Goal: Task Accomplishment & Management: Use online tool/utility

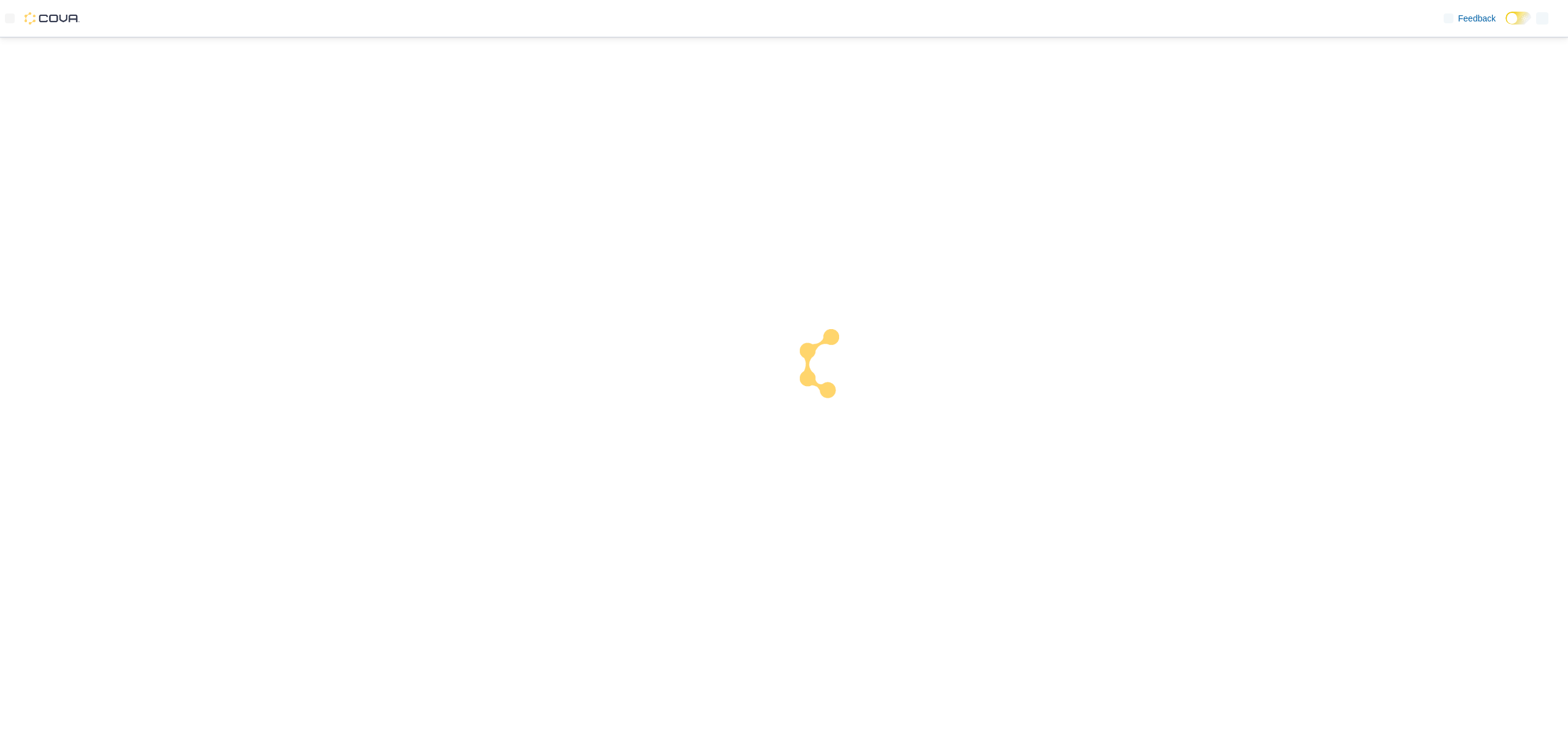
click at [1503, 13] on html "Feedback Dark Mode" at bounding box center [784, 372] width 1568 height 744
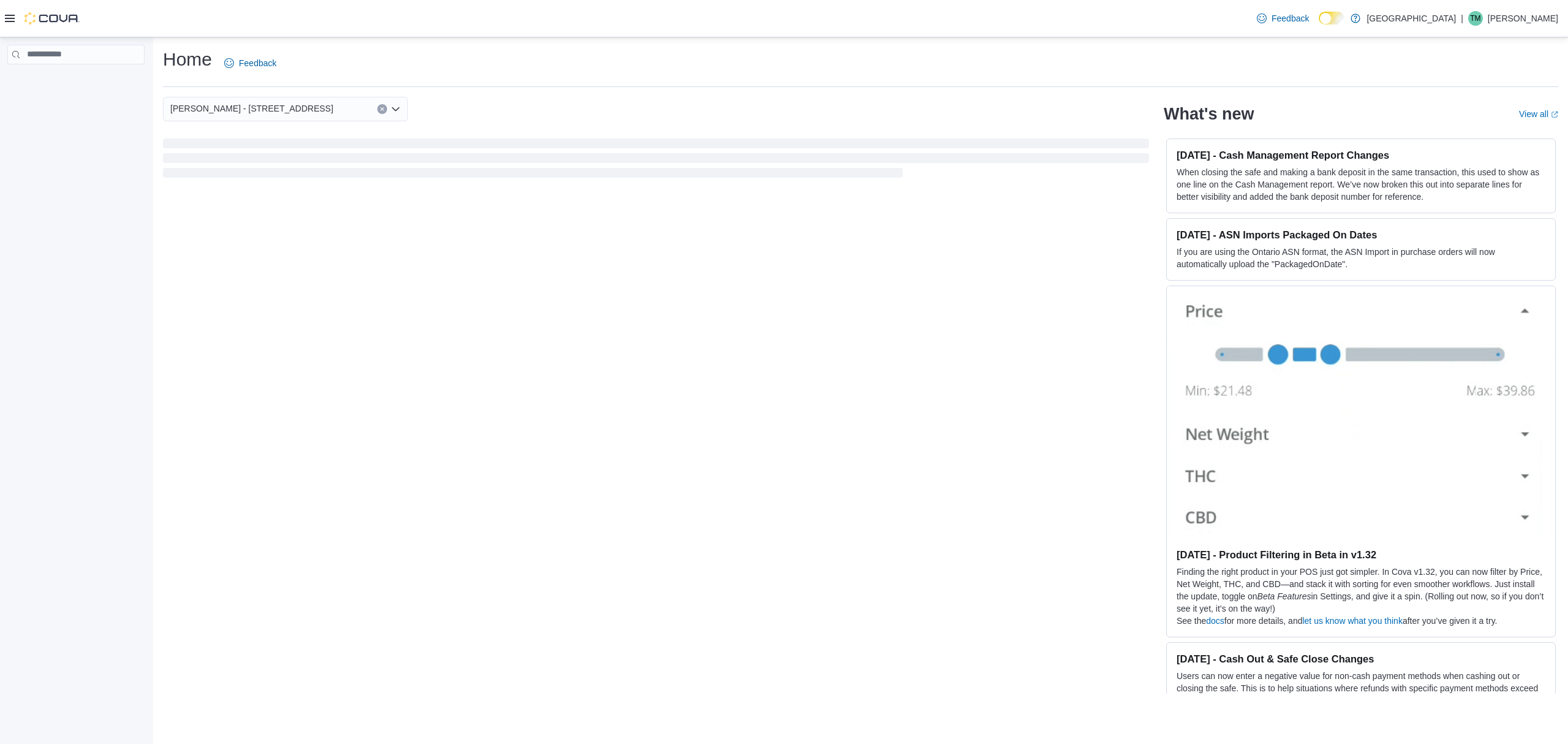
click at [1455, 16] on p "Kush House" at bounding box center [1411, 18] width 90 height 15
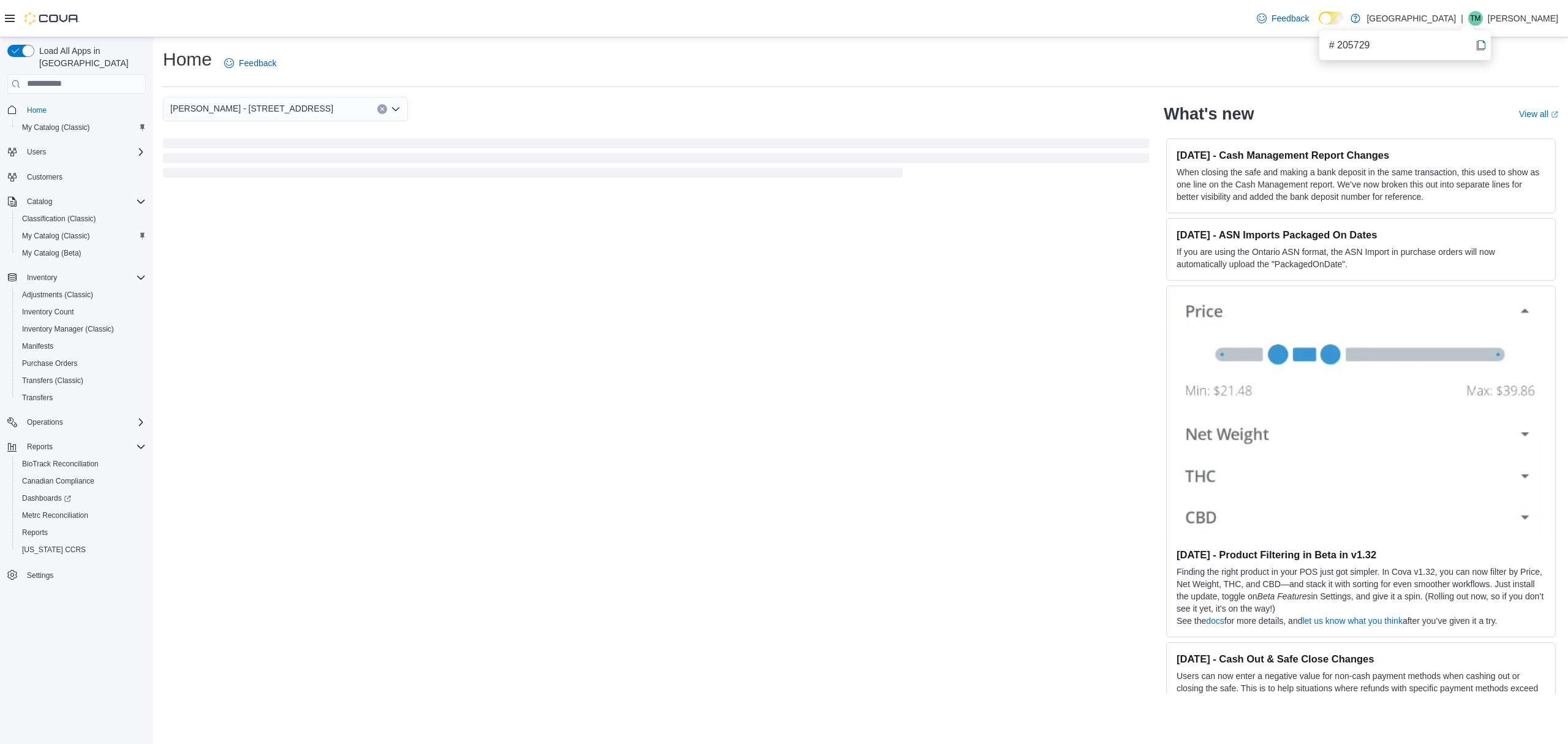
drag, startPoint x: 1396, startPoint y: 13, endPoint x: 1405, endPoint y: 17, distance: 9.8
click at [1344, 13] on label "Dark Mode" at bounding box center [1331, 18] width 26 height 13
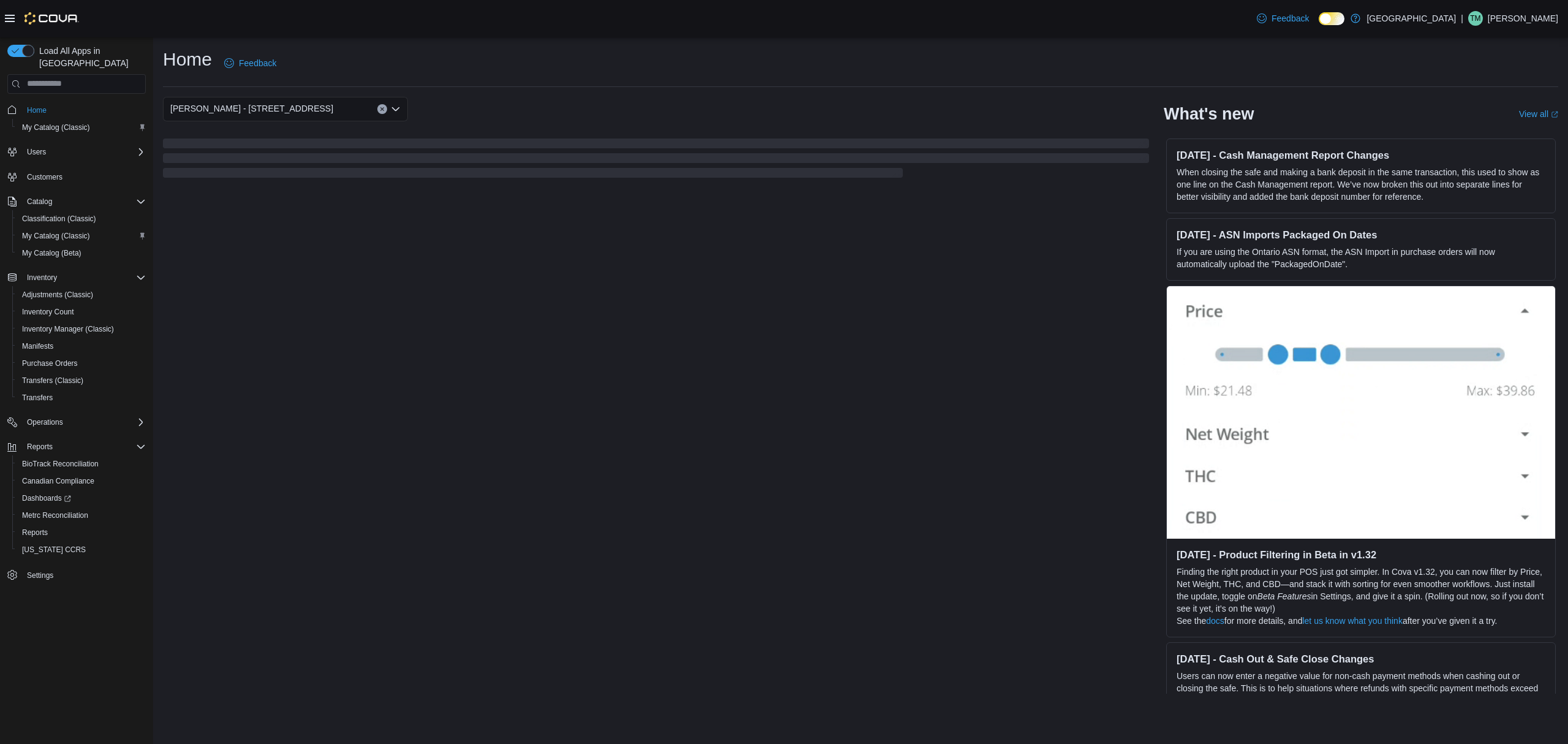
click at [1342, 17] on icon at bounding box center [1338, 18] width 7 height 7
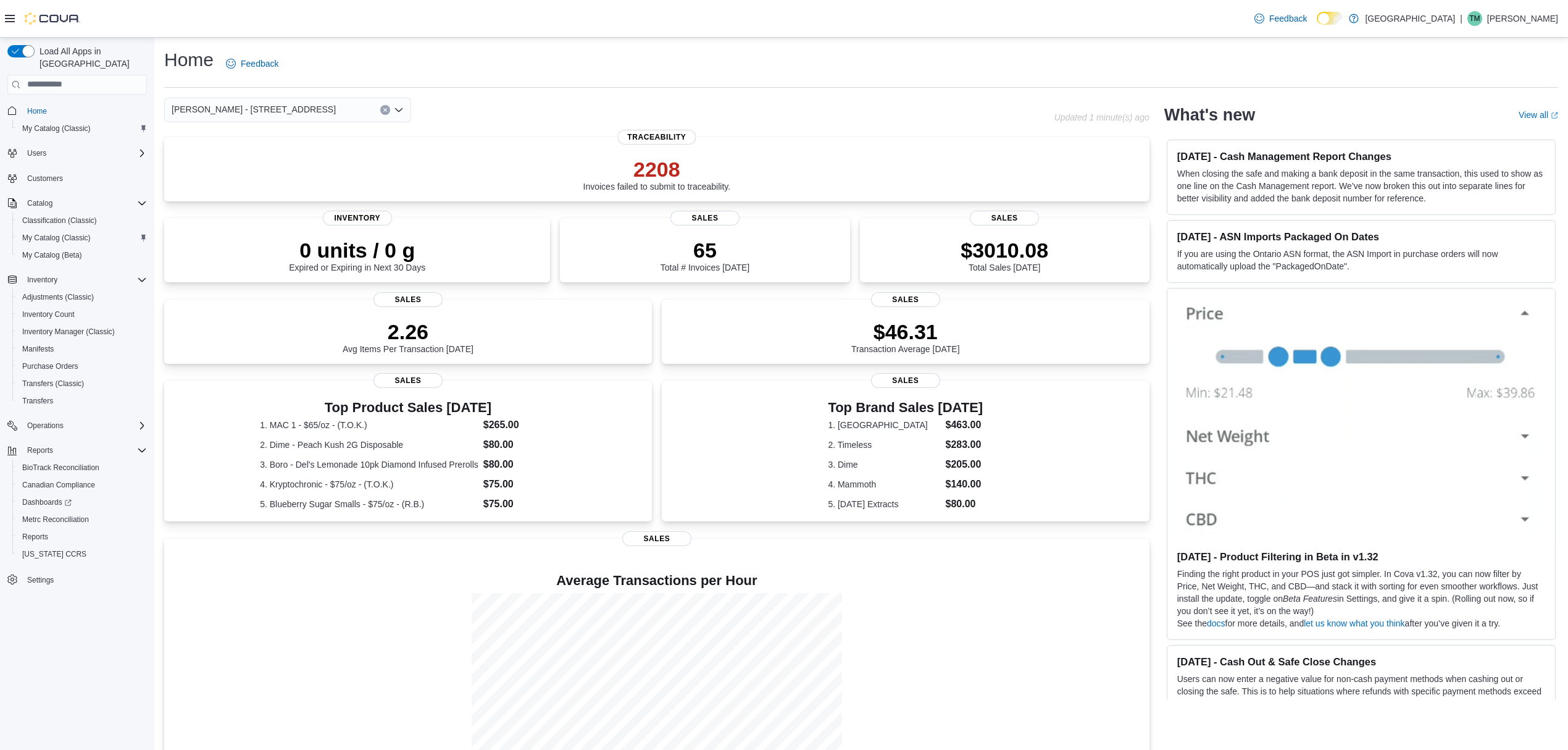
click at [1341, 21] on icon at bounding box center [1337, 18] width 7 height 7
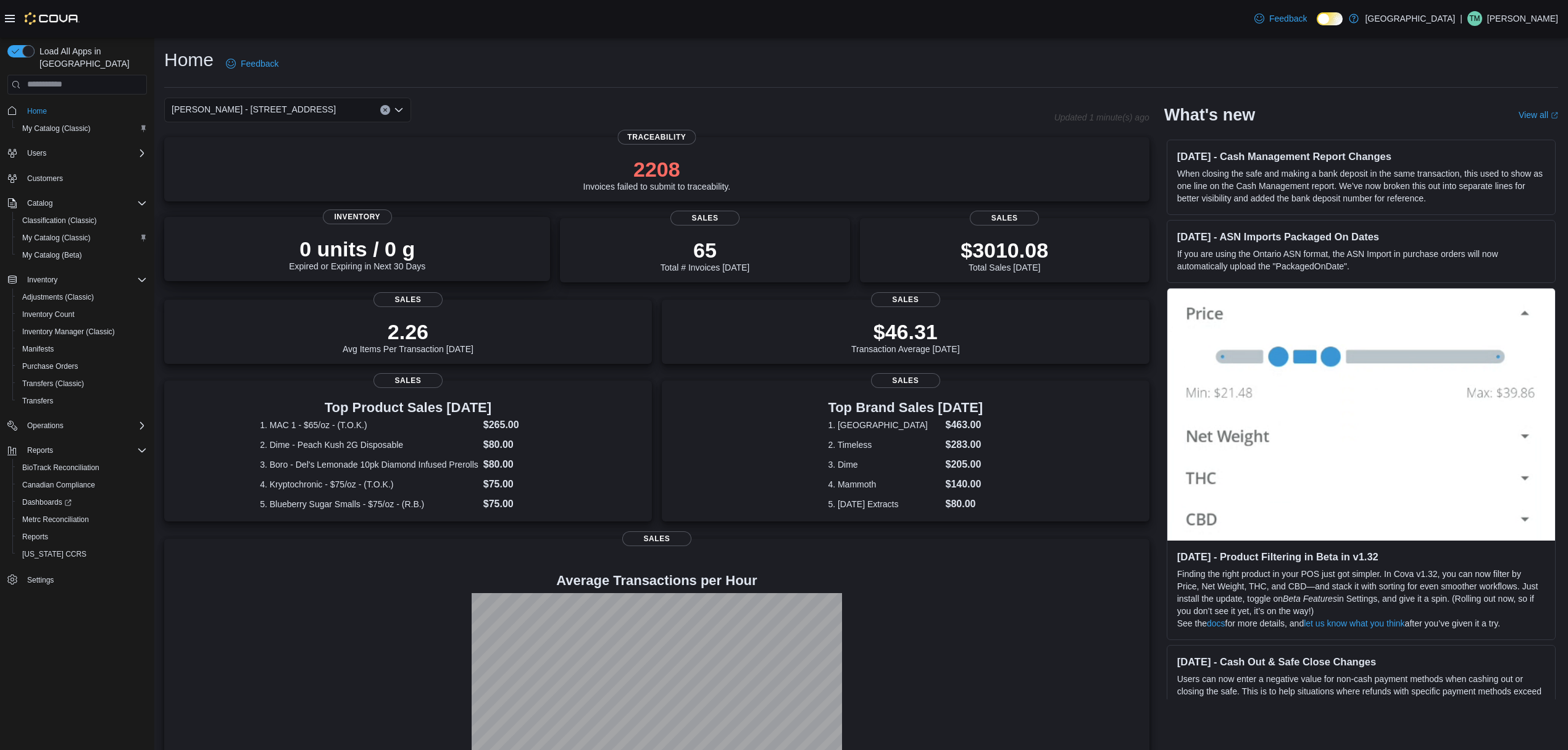
click at [386, 236] on div "0 units / 0 g Expired or Expiring in Next 30 Days" at bounding box center [357, 252] width 366 height 40
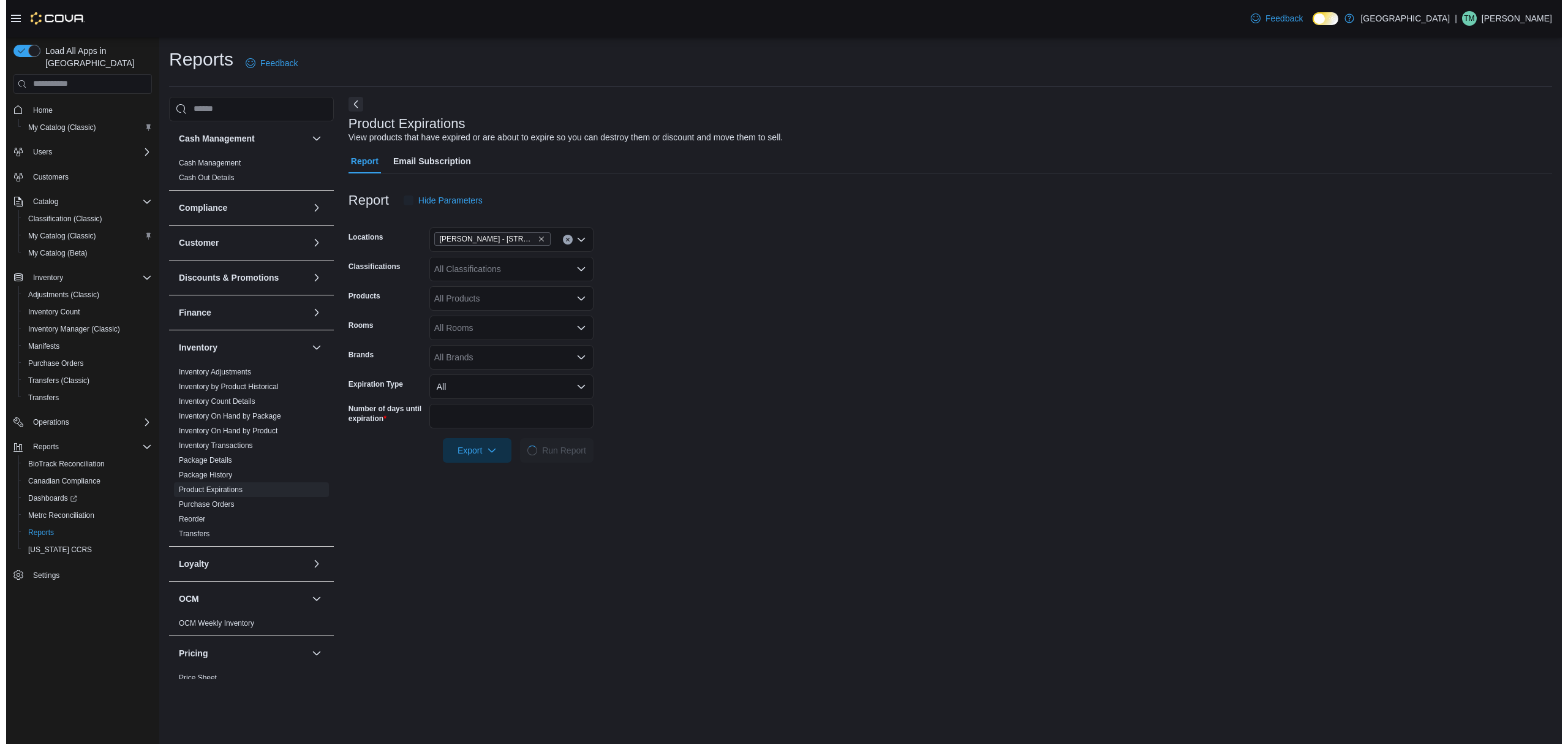
scroll to position [163, 0]
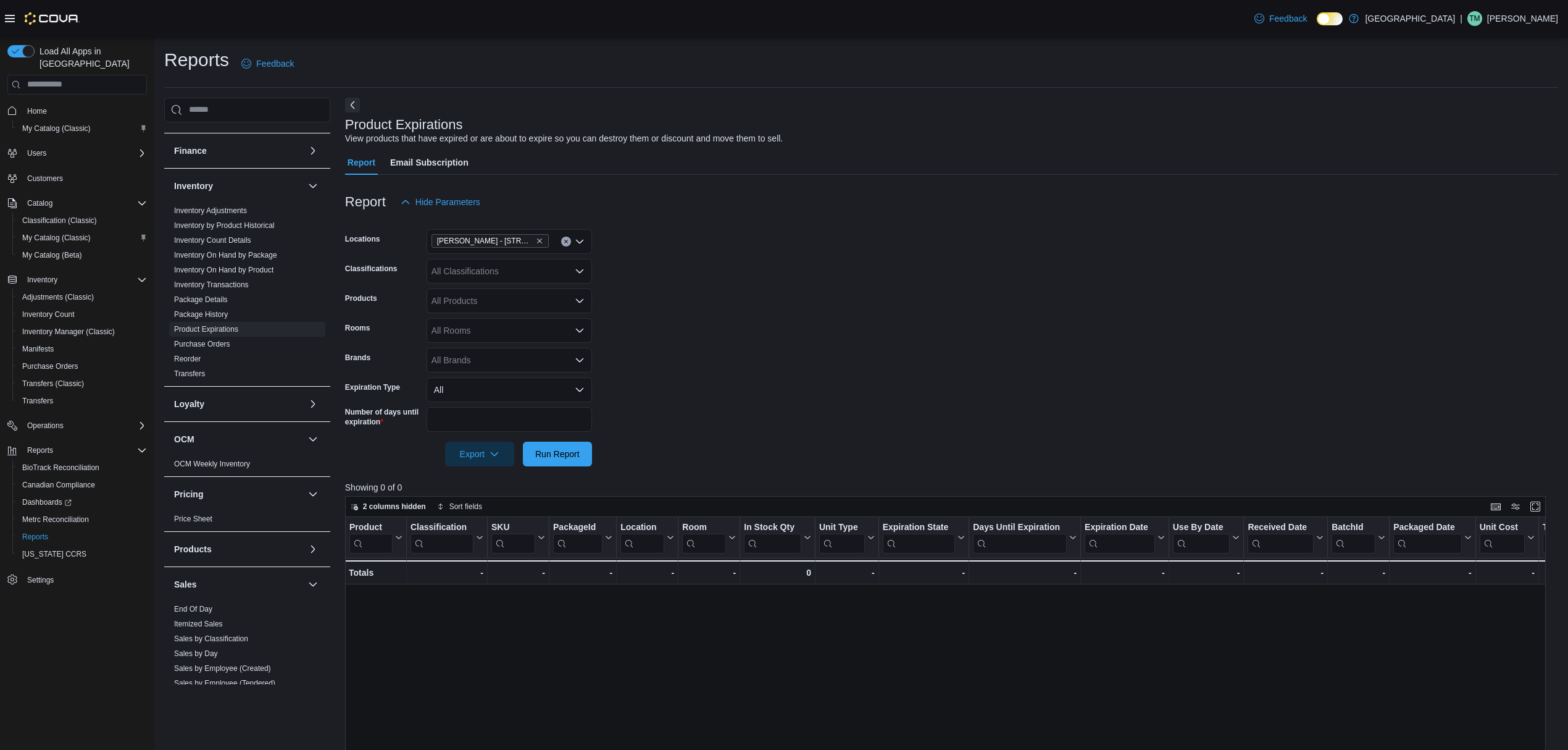
drag, startPoint x: 188, startPoint y: 610, endPoint x: 341, endPoint y: 426, distance: 239.3
click at [188, 610] on link "End Of Day" at bounding box center [193, 609] width 38 height 9
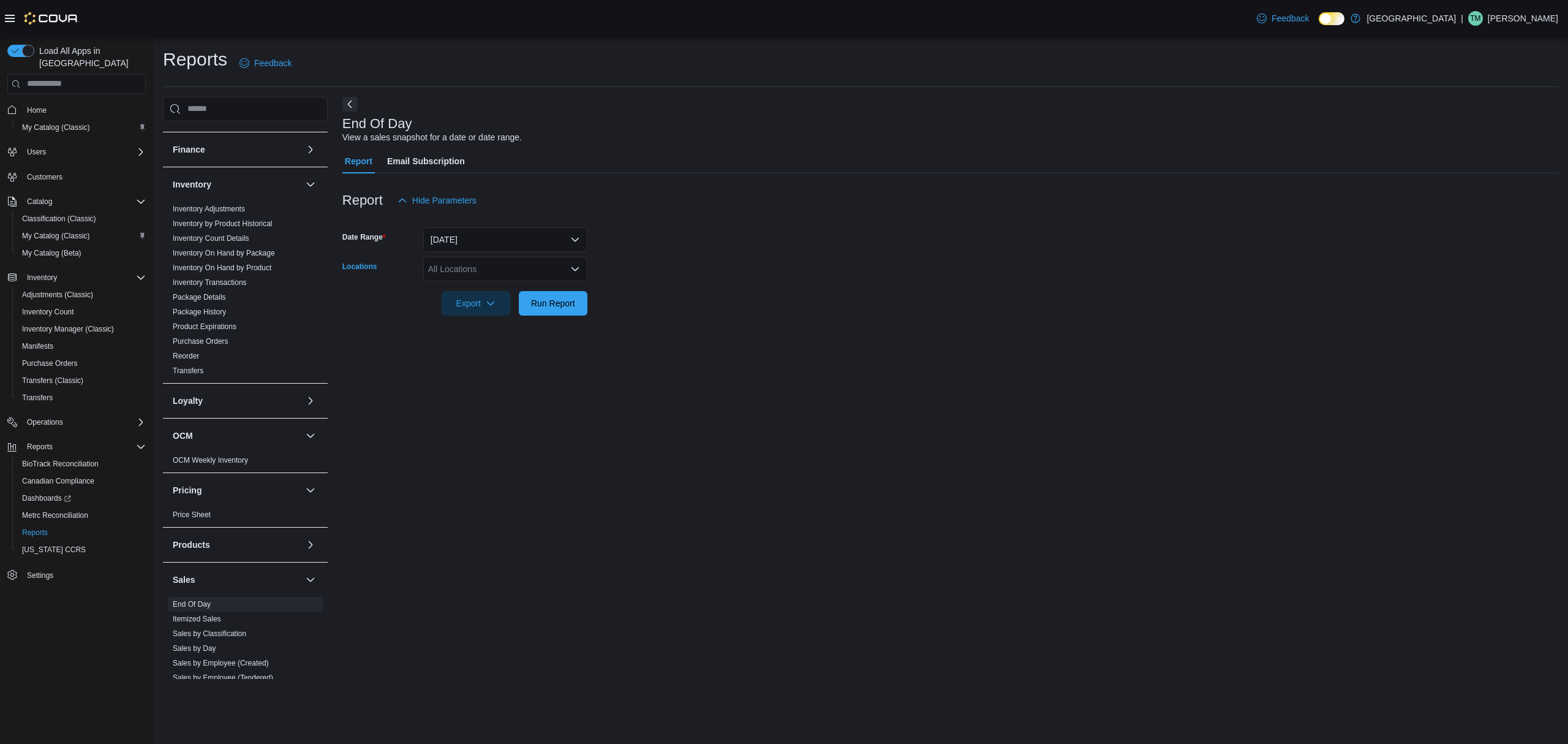
click at [515, 277] on div "All Locations" at bounding box center [505, 269] width 164 height 25
click at [505, 361] on span "Moore - 105 SE 19th St" at bounding box center [531, 360] width 163 height 12
click at [660, 317] on div at bounding box center [950, 322] width 1215 height 15
click at [584, 300] on button "Run Report" at bounding box center [553, 303] width 69 height 25
